Goal: Information Seeking & Learning: Understand process/instructions

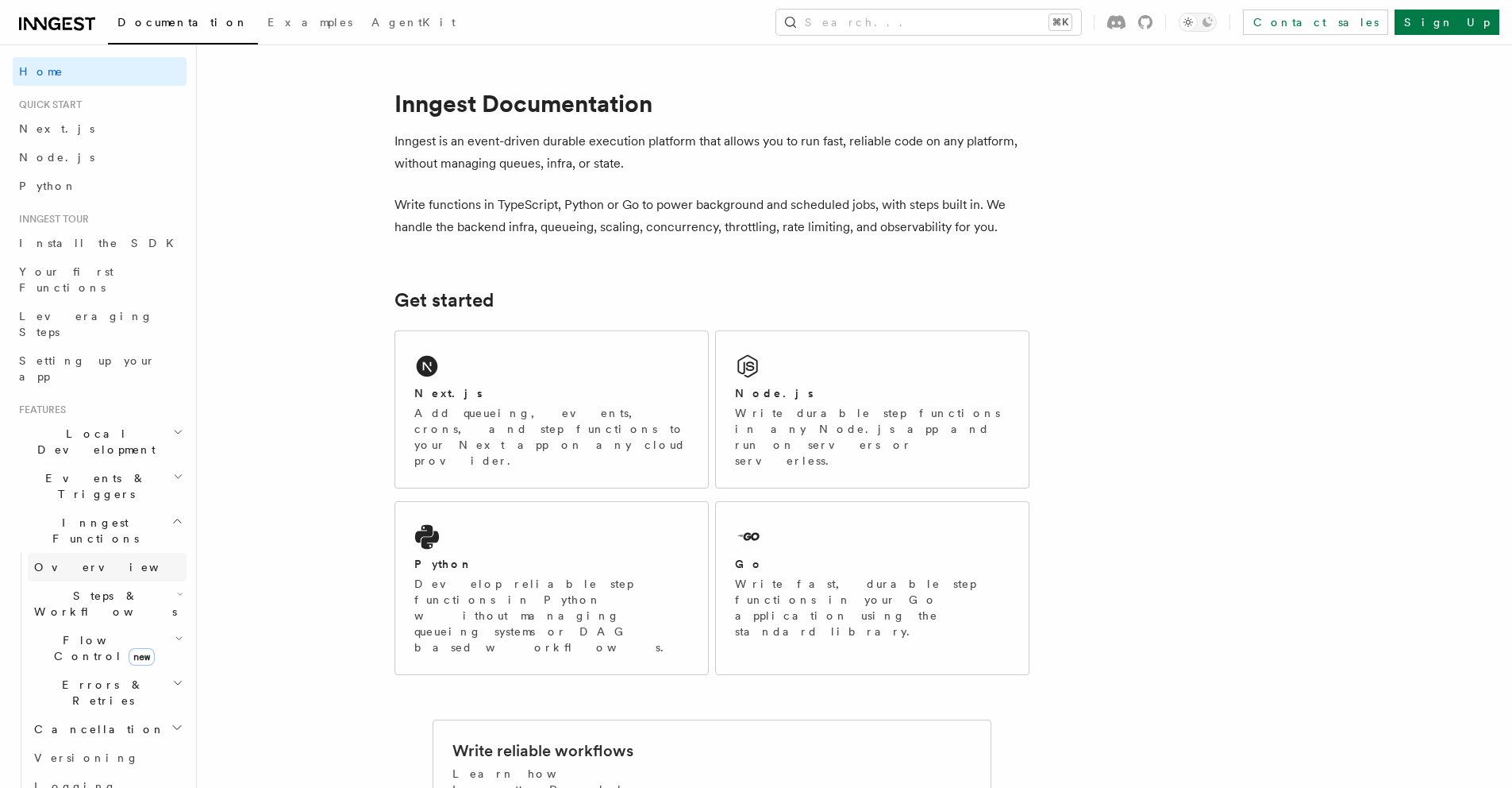
click at [47, 553] on link "Overview" at bounding box center [107, 567] width 159 height 28
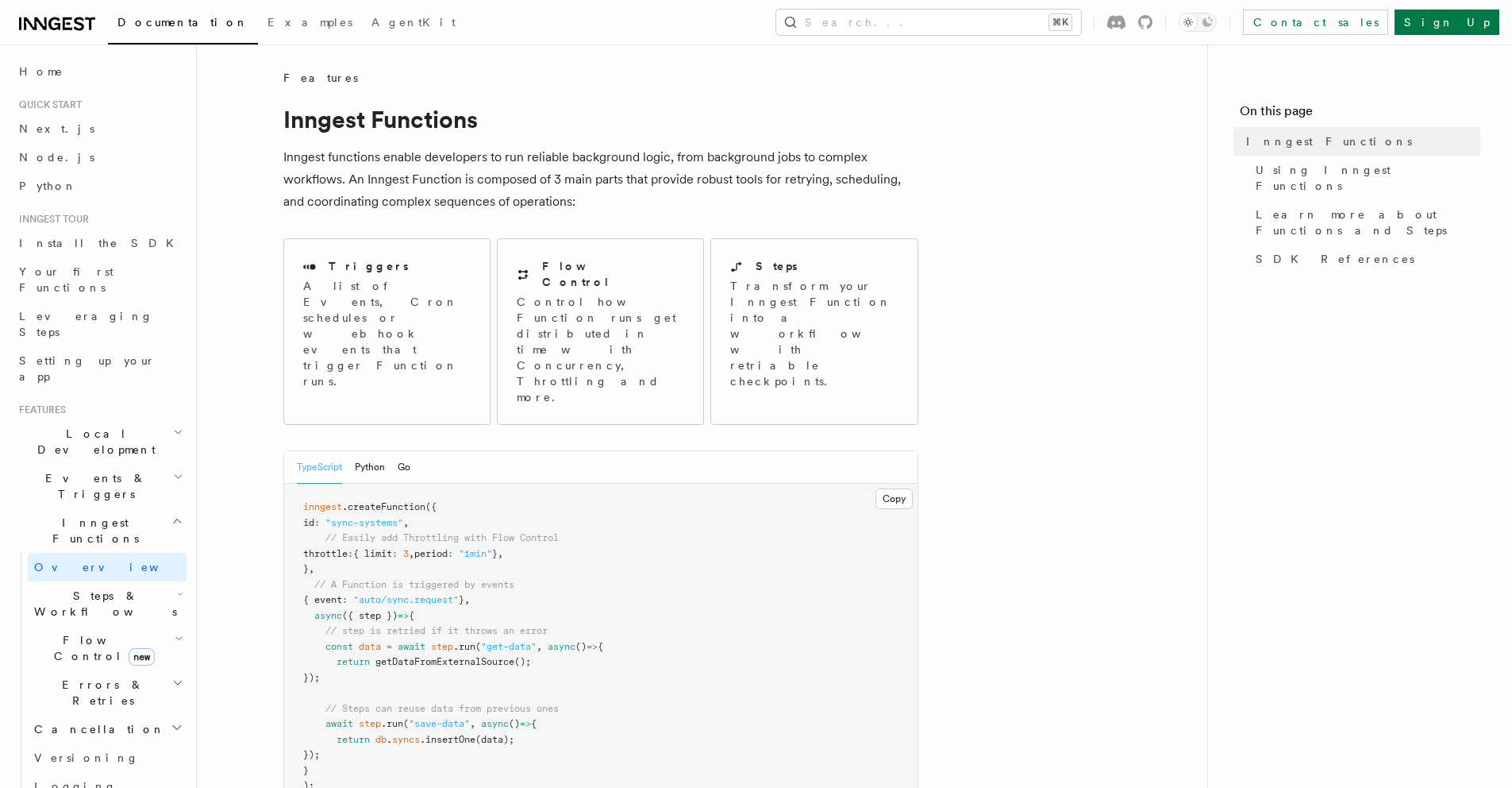
click at [143, 420] on h2 "Local Development" at bounding box center [100, 442] width 174 height 45
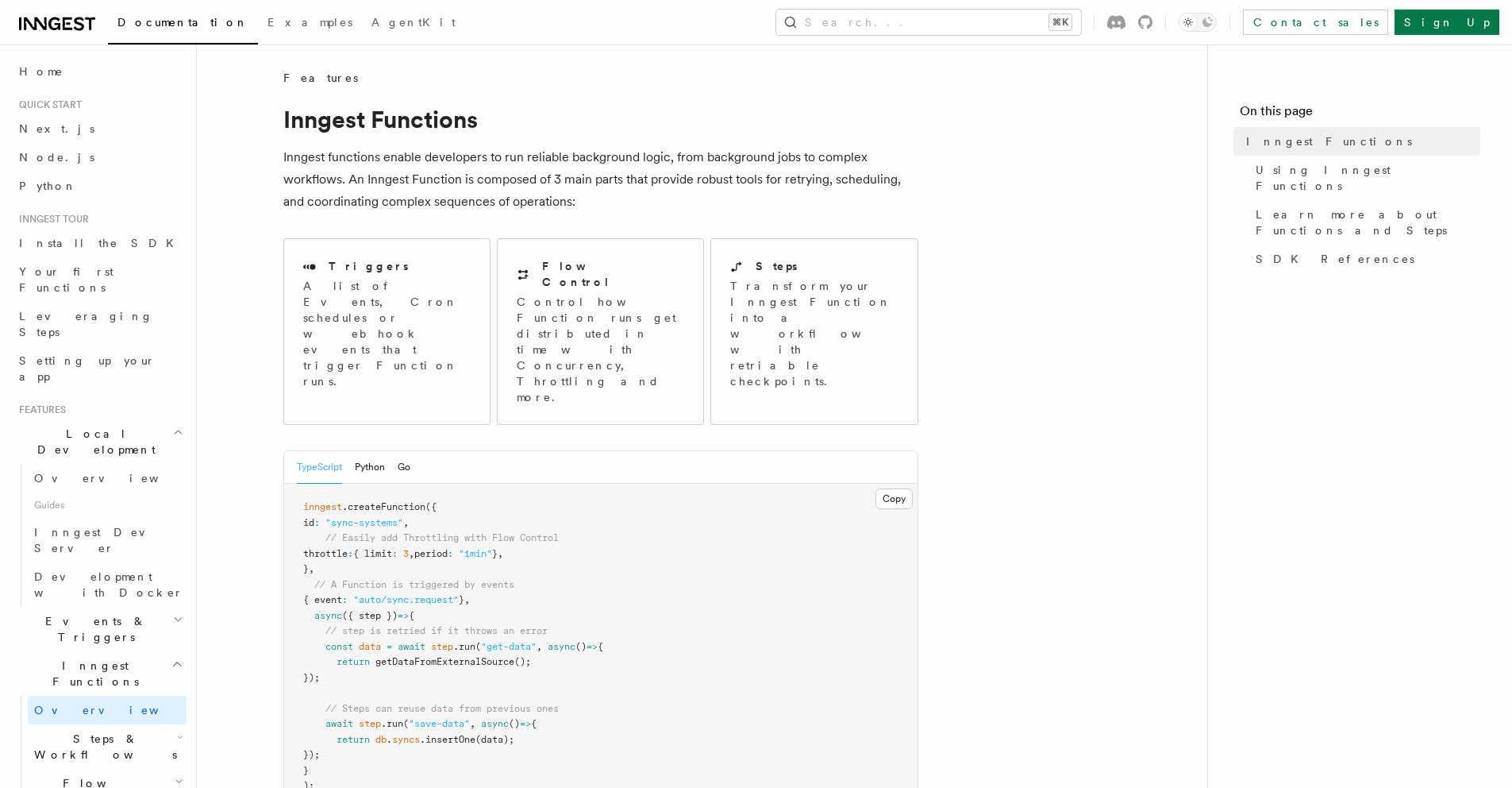
click at [143, 420] on h2 "Local Development" at bounding box center [100, 442] width 174 height 45
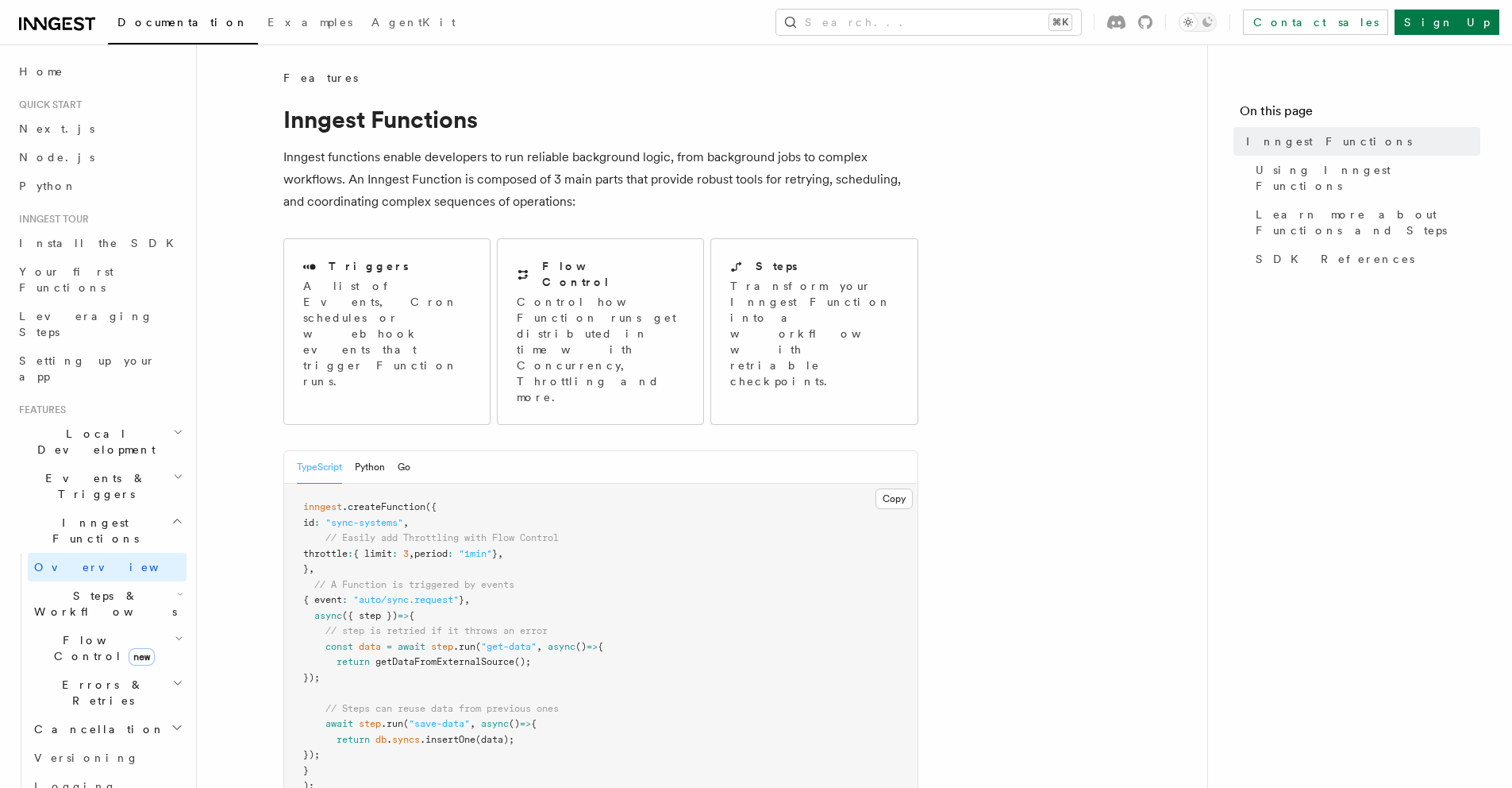
click at [137, 463] on h2 "Events & Triggers" at bounding box center [100, 485] width 174 height 45
click at [128, 142] on link "Next.js" at bounding box center [100, 128] width 174 height 28
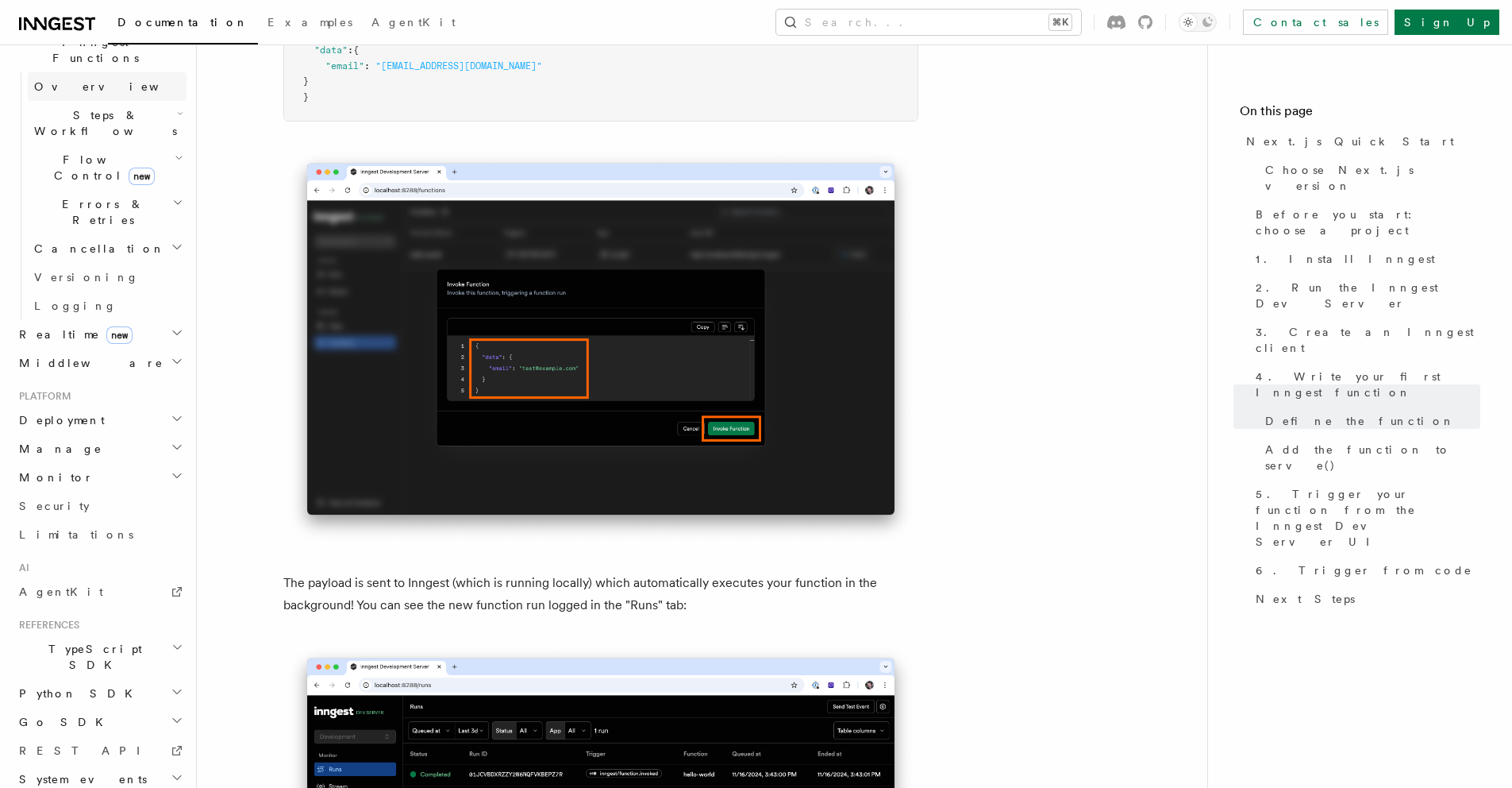
scroll to position [483, 0]
click at [155, 633] on h2 "TypeScript SDK" at bounding box center [100, 655] width 174 height 45
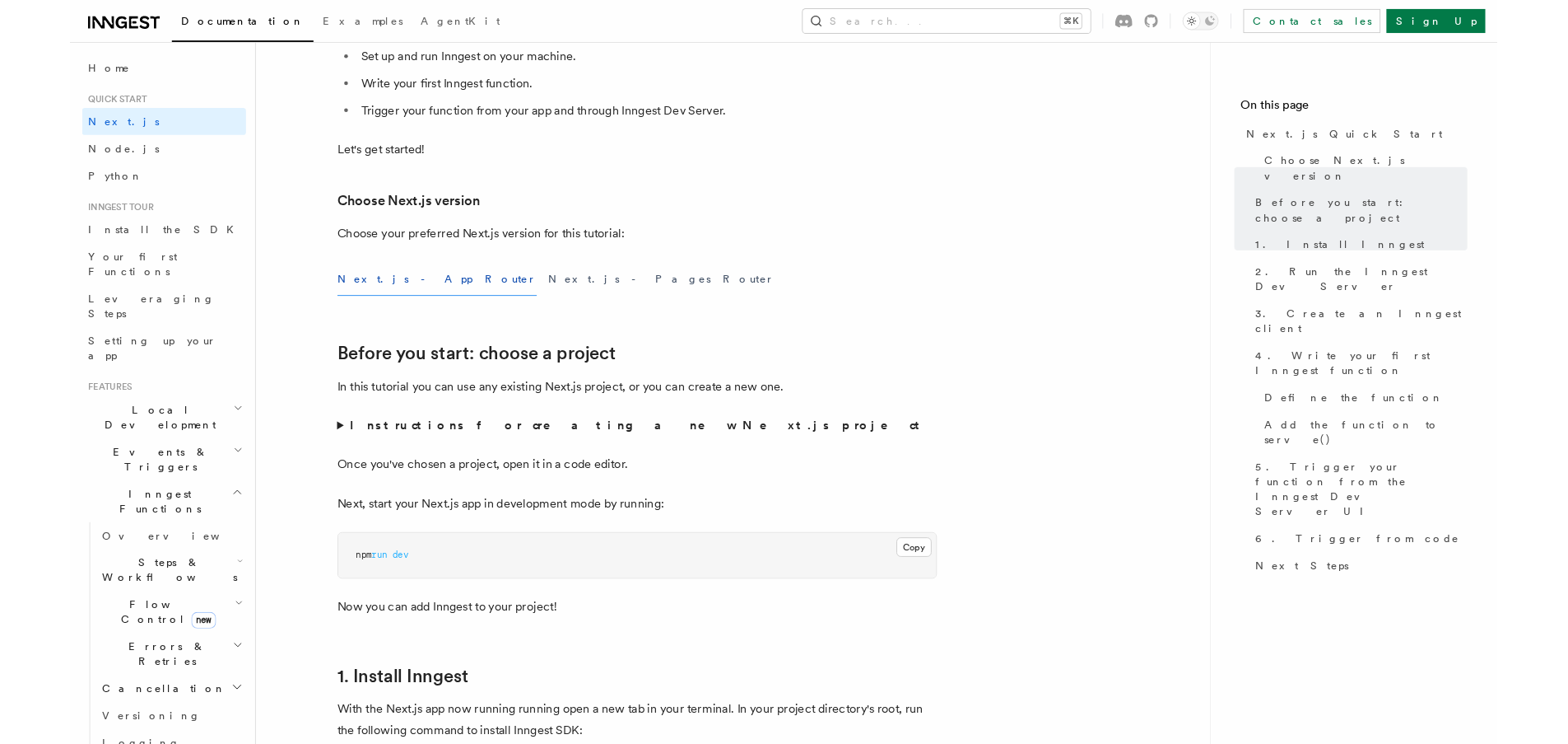
scroll to position [0, 0]
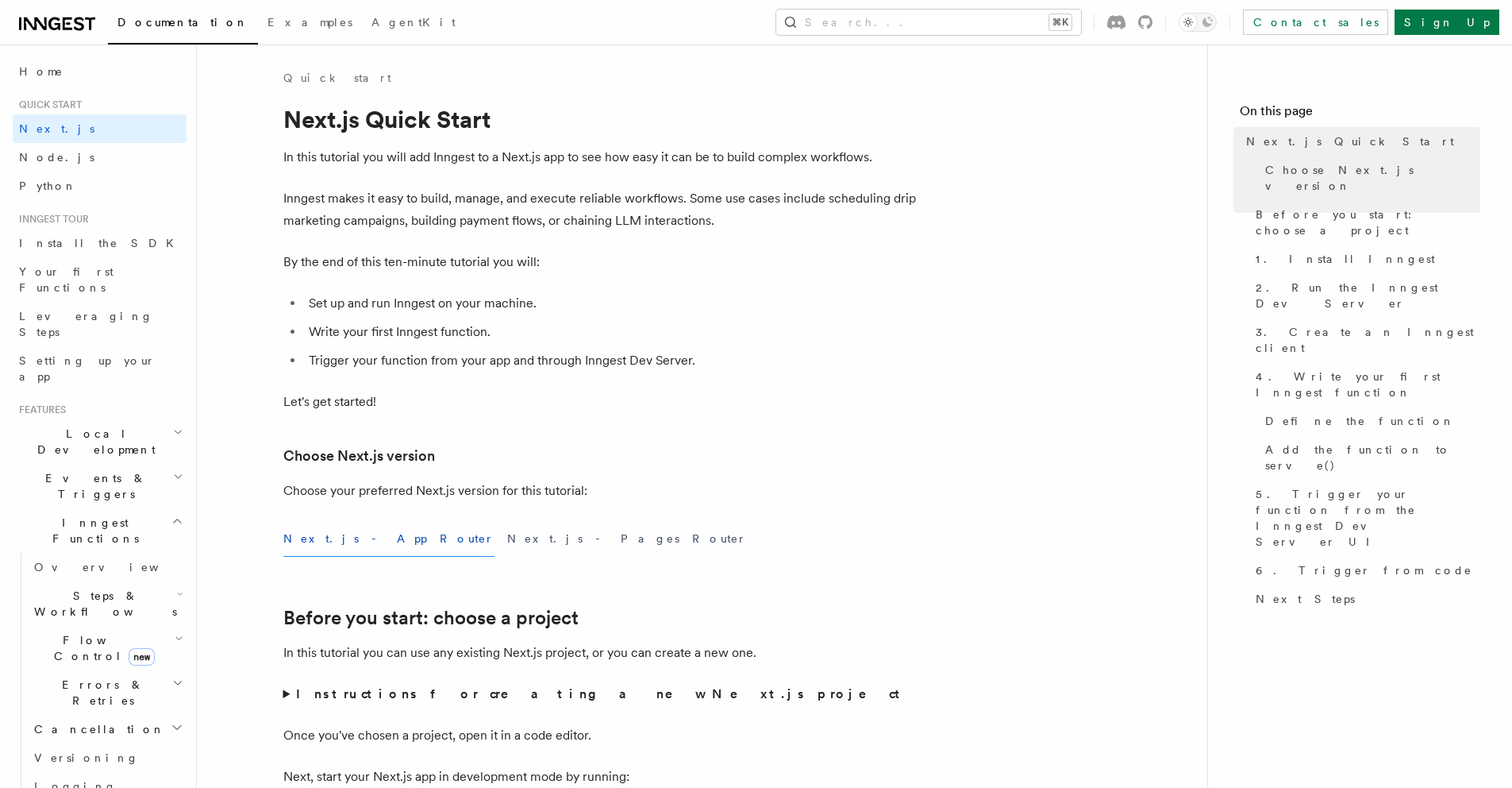
drag, startPoint x: 468, startPoint y: 173, endPoint x: 474, endPoint y: 122, distance: 51.4
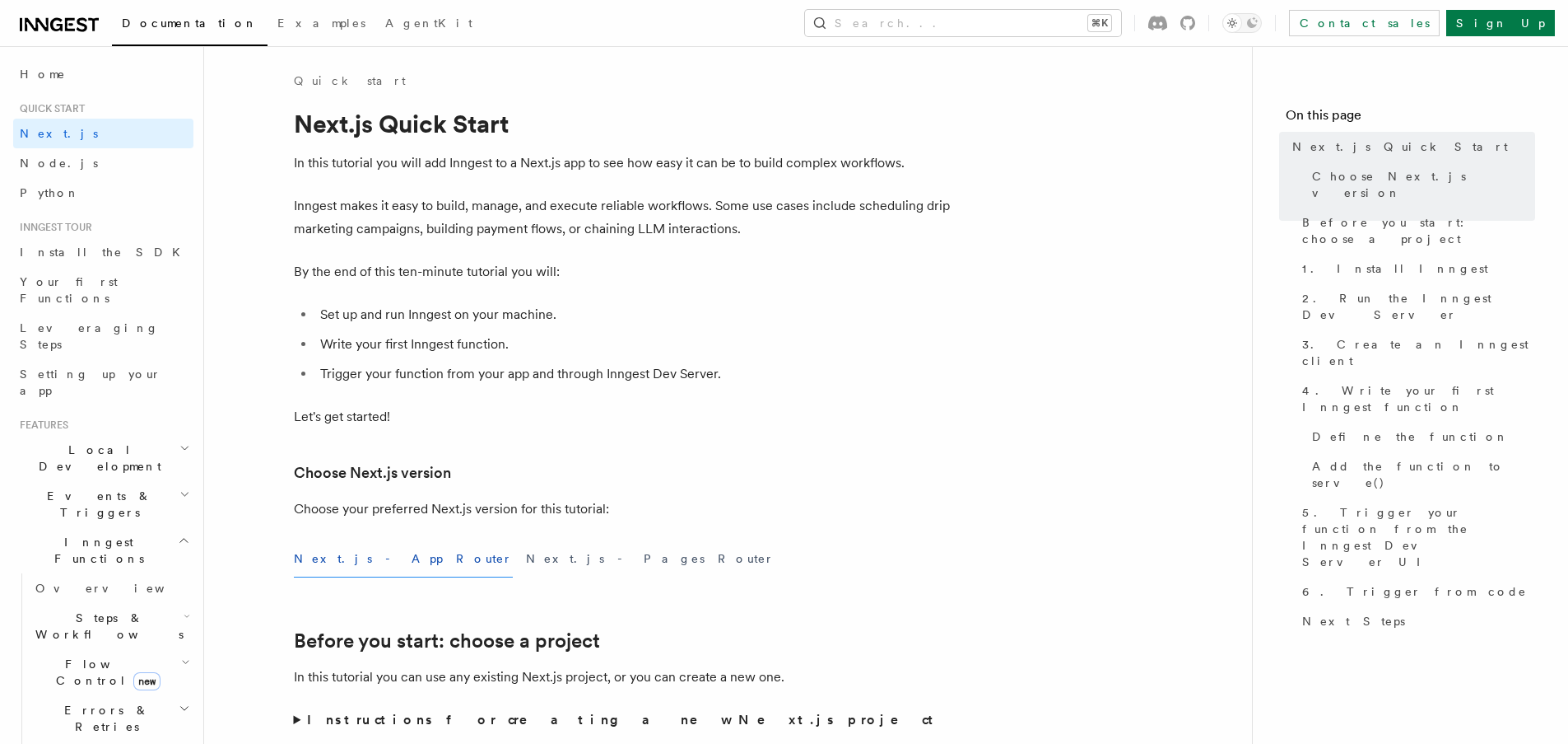
click at [1268, 577] on nav "On this page Next.js Quick Start Choose Next.js version Before you start: choos…" at bounding box center [1410, 395] width 316 height 698
